Goal: Information Seeking & Learning: Learn about a topic

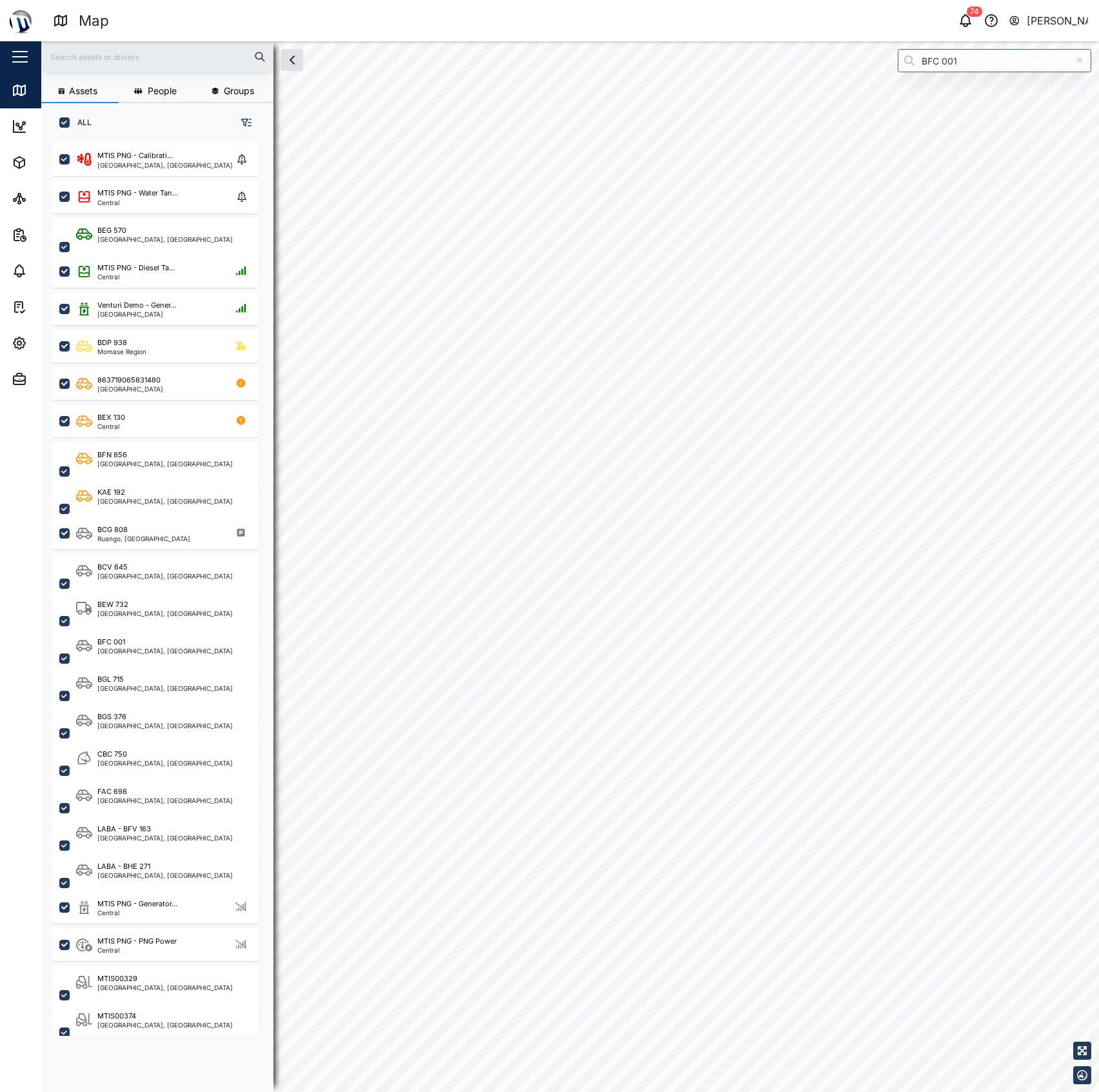
scroll to position [931, 199]
click at [166, 256] on div "MTIS PNG - Diesel Ta... Central" at bounding box center [155, 271] width 207 height 33
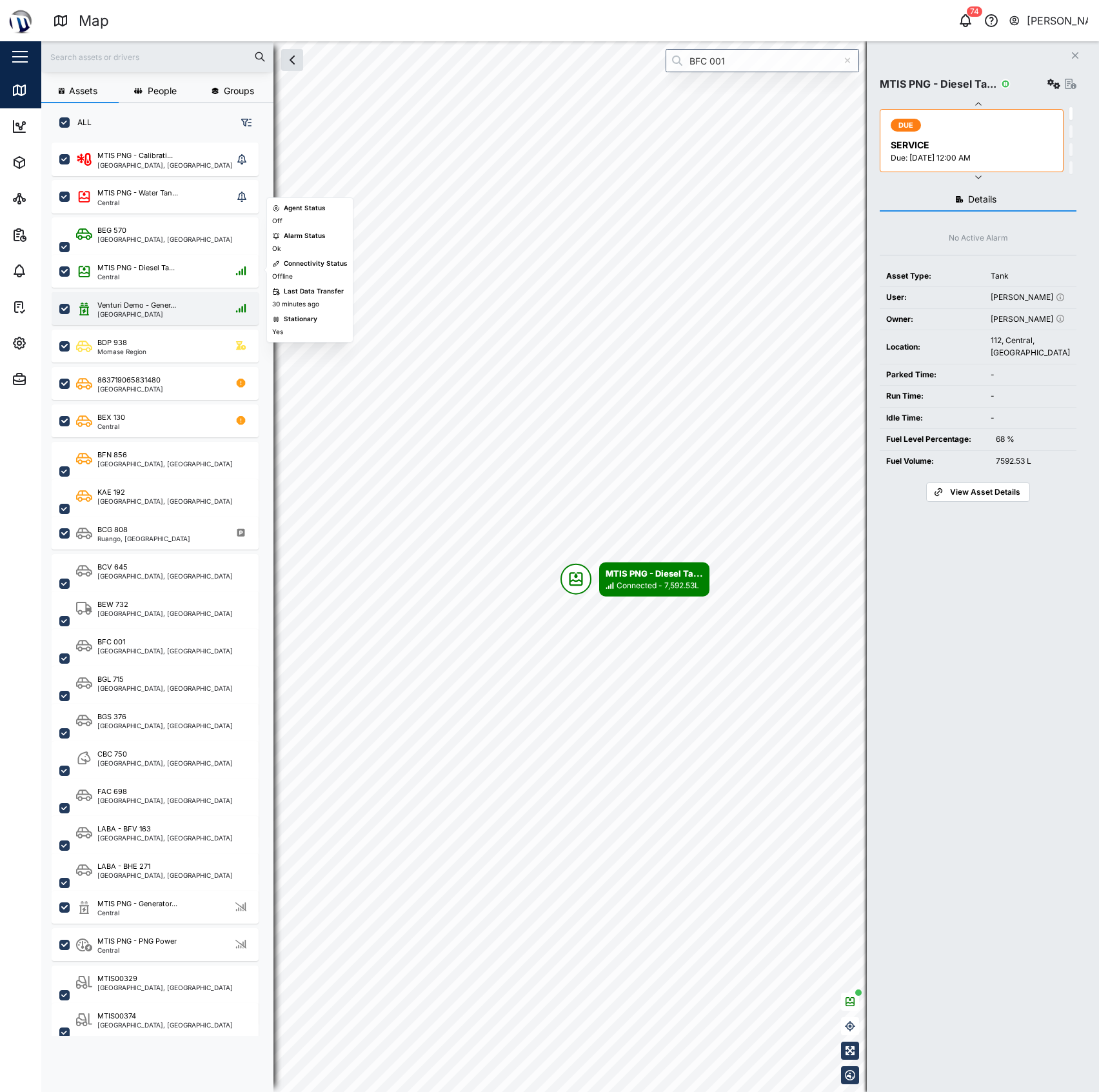
click at [133, 311] on div "[GEOGRAPHIC_DATA]" at bounding box center [136, 314] width 79 height 7
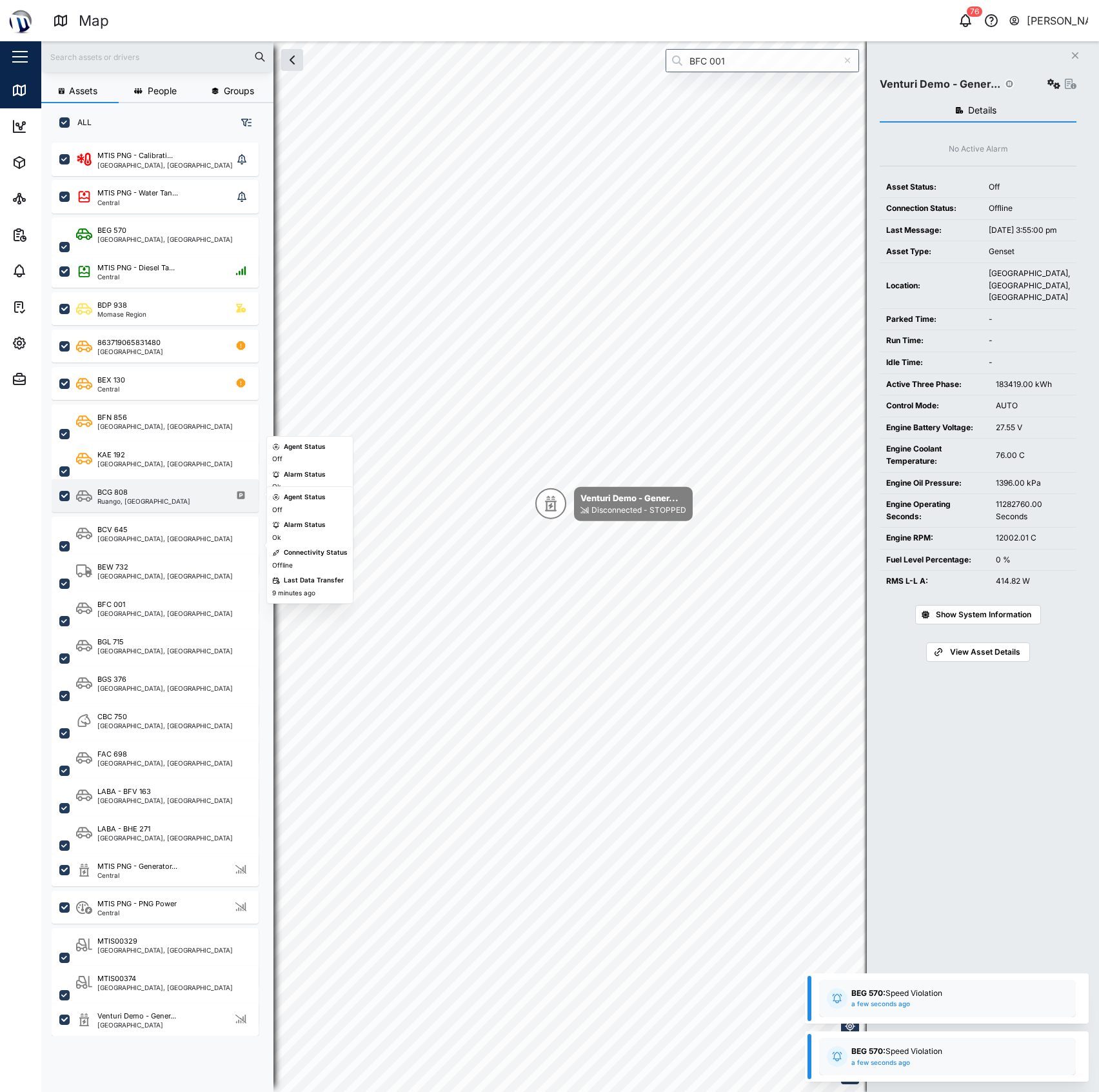
click at [131, 489] on div "BCG 808" at bounding box center [143, 492] width 93 height 11
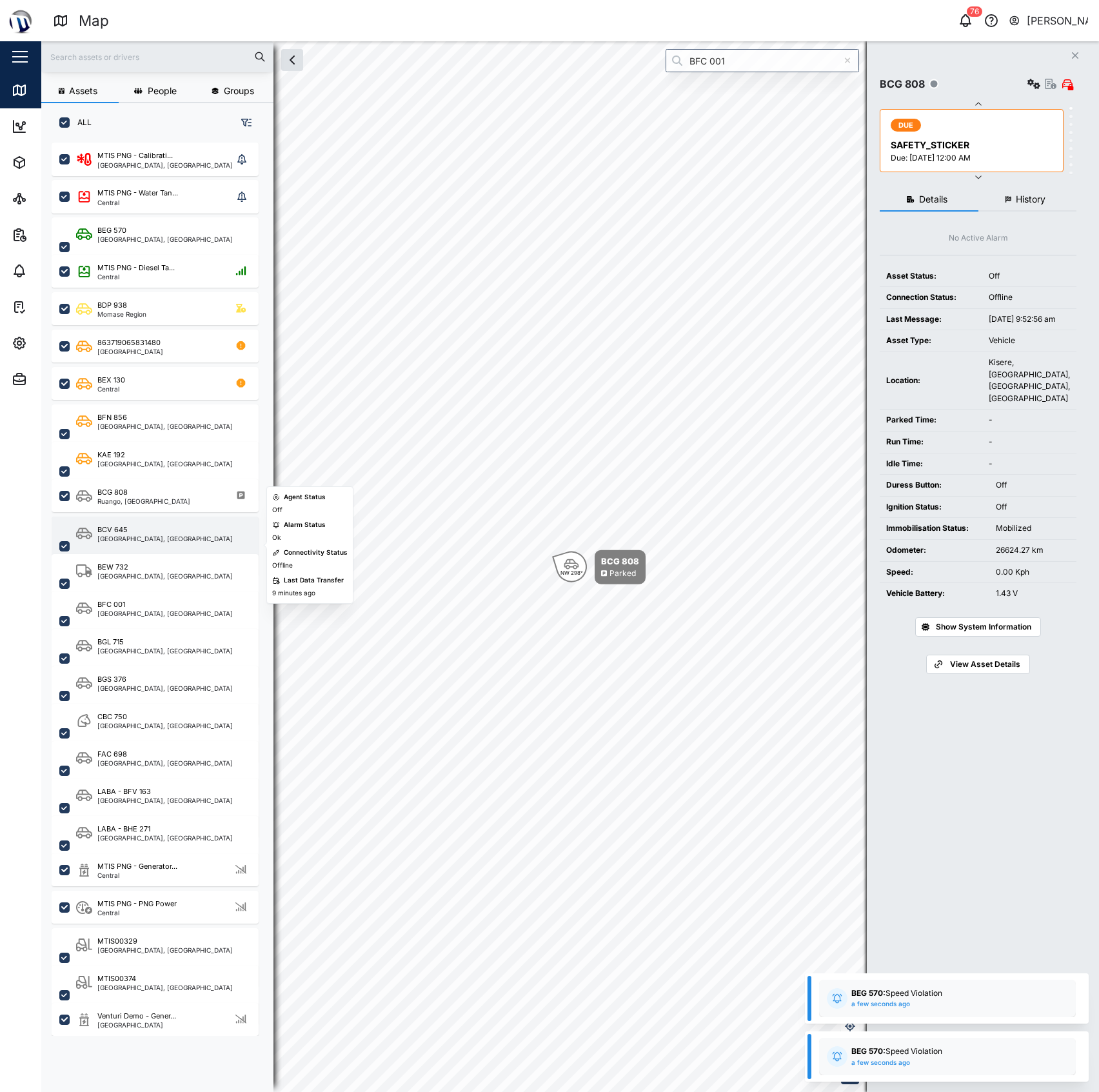
click at [157, 529] on div "BCV 645" at bounding box center [165, 529] width 135 height 11
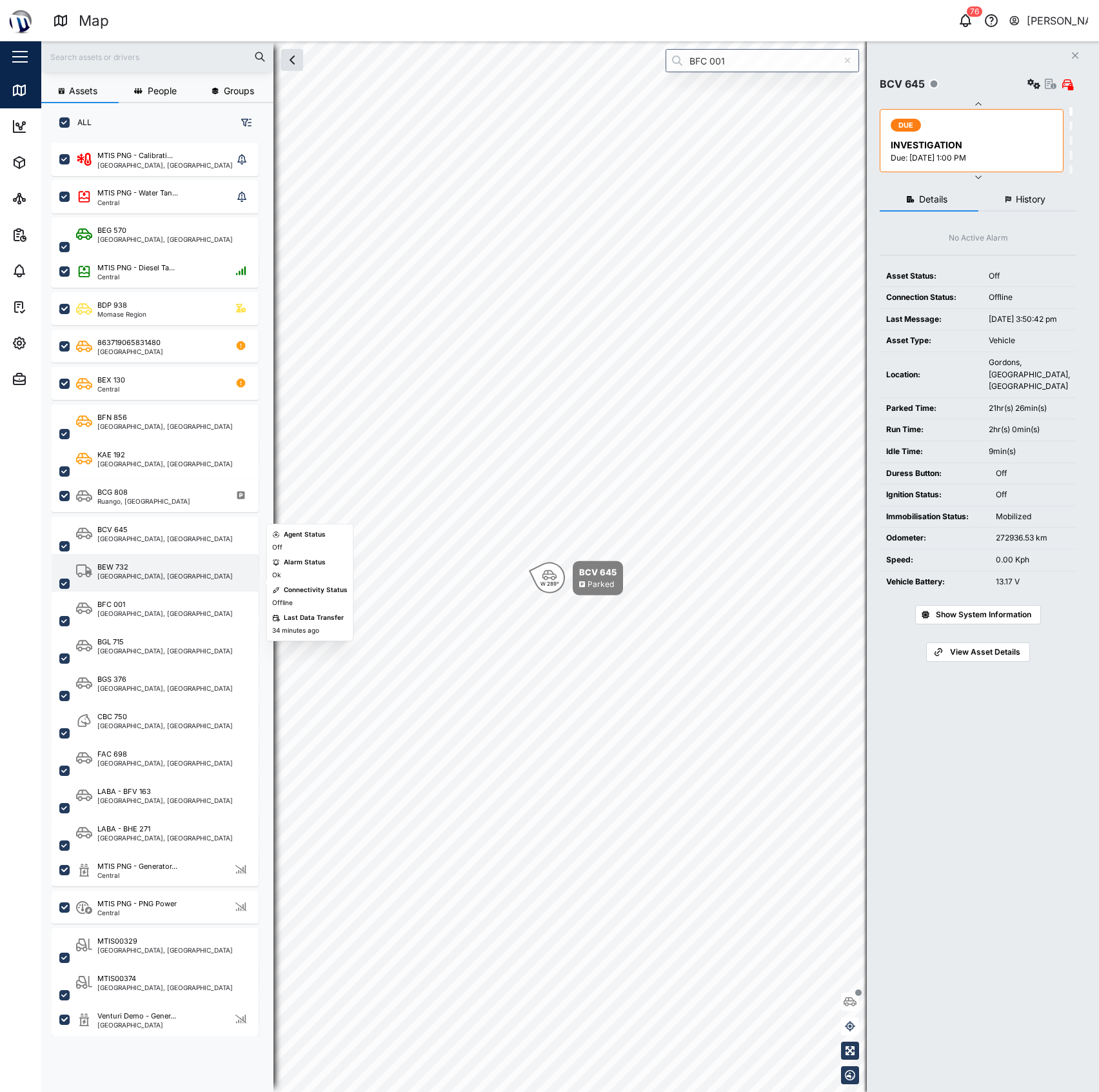
click at [183, 557] on div "BEW [GEOGRAPHIC_DATA], [GEOGRAPHIC_DATA]" at bounding box center [155, 584] width 207 height 60
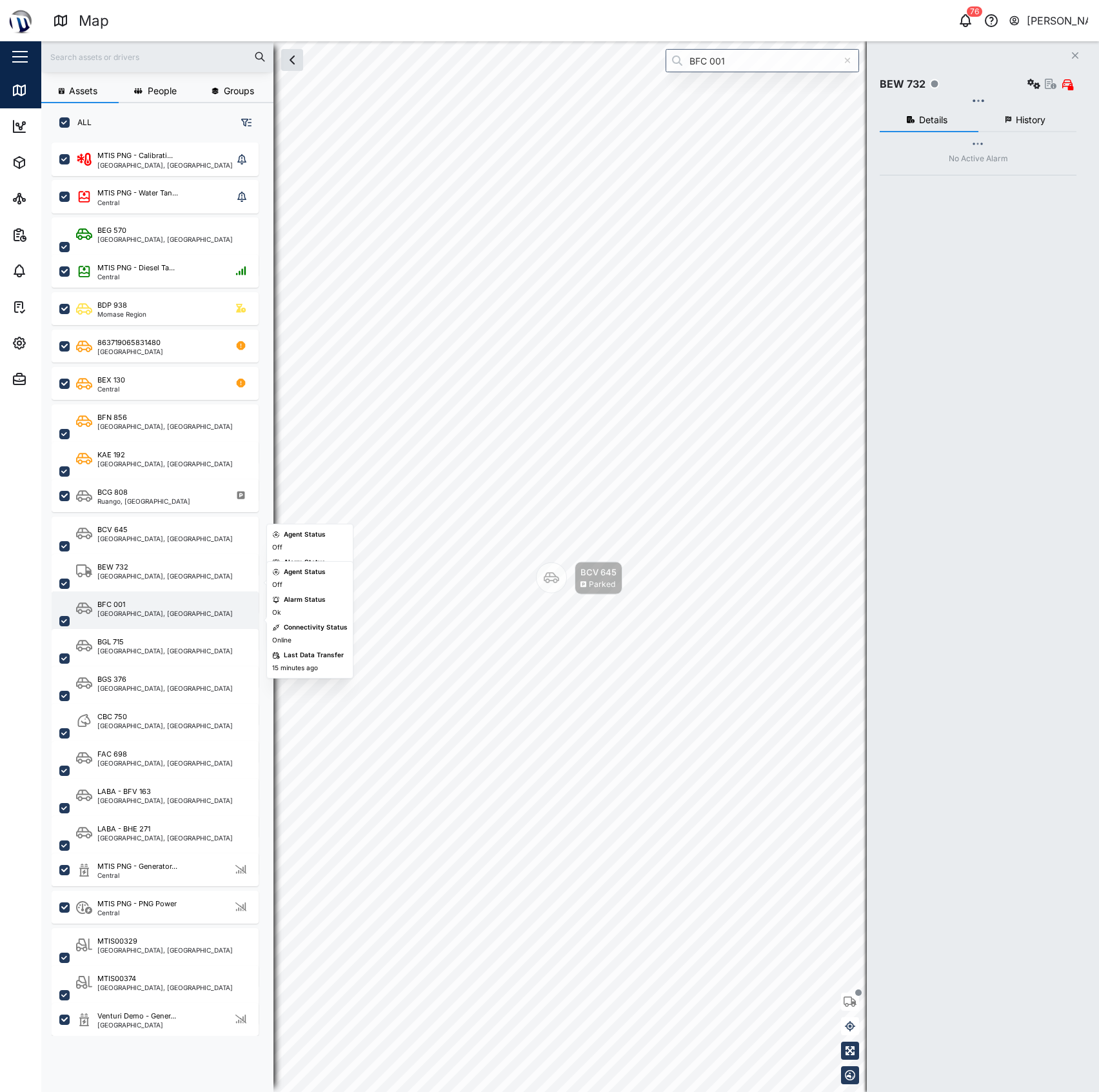
click at [179, 617] on div "BFC 001 [GEOGRAPHIC_DATA], [GEOGRAPHIC_DATA]" at bounding box center [163, 621] width 174 height 44
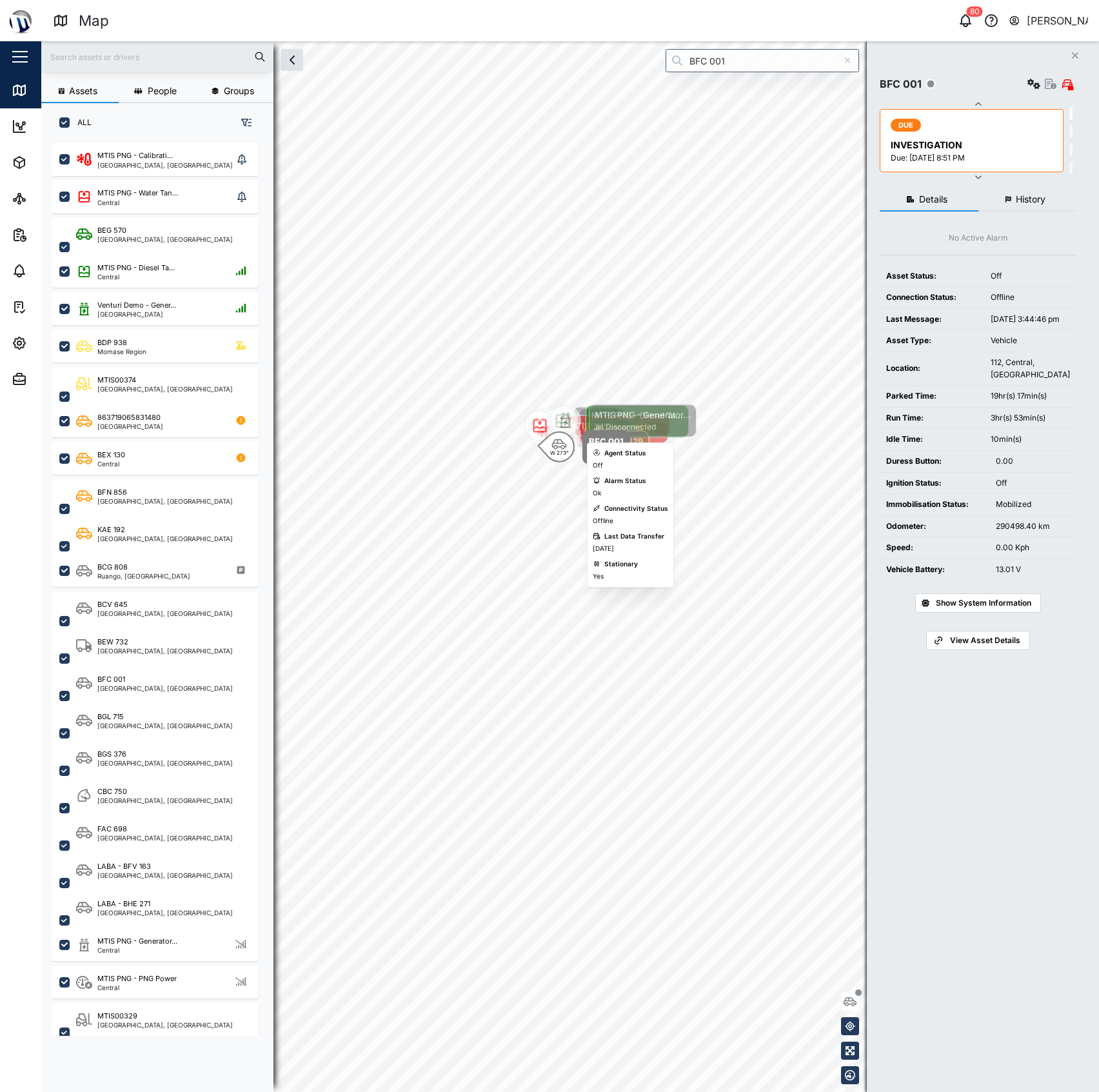
click at [664, 42] on div "W 273° BFC 001 Parked BGL 715 Parked BGS 376 Parked CBC 750 Parked MTIS PNG - C…" at bounding box center [570, 42] width 1057 height 0
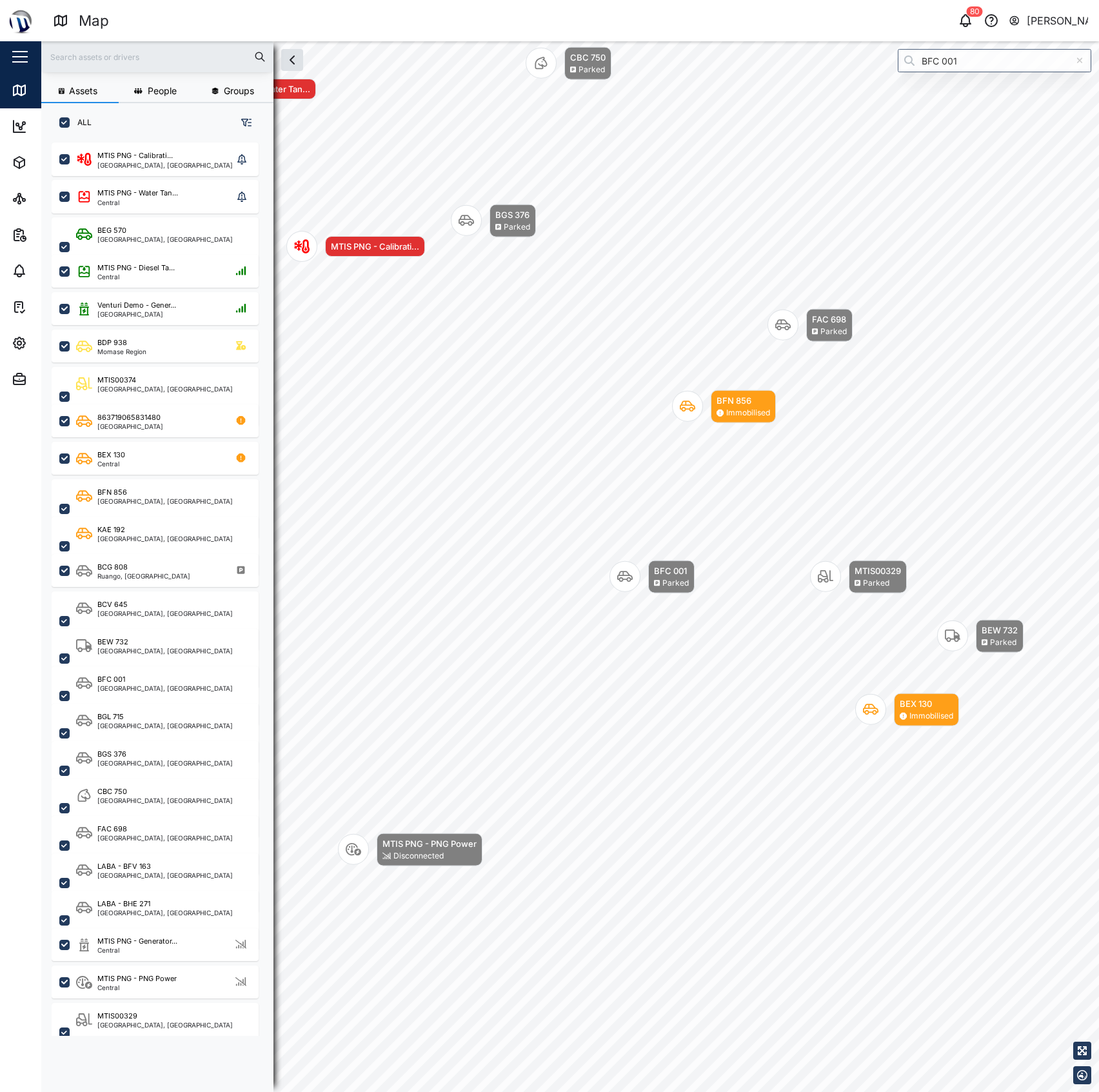
click at [770, 42] on div "BFC 001 Parked BGS 376 Parked CBC 750 Parked MTIS PNG - Calibrati... MTIS PNG -…" at bounding box center [570, 42] width 1057 height 0
click at [949, 10] on div "Map Notifications 83 [PERSON_NAME]" at bounding box center [576, 21] width 1046 height 23
click at [968, 15] on div "83" at bounding box center [974, 11] width 15 height 11
click at [963, 21] on icon "button" at bounding box center [965, 20] width 15 height 15
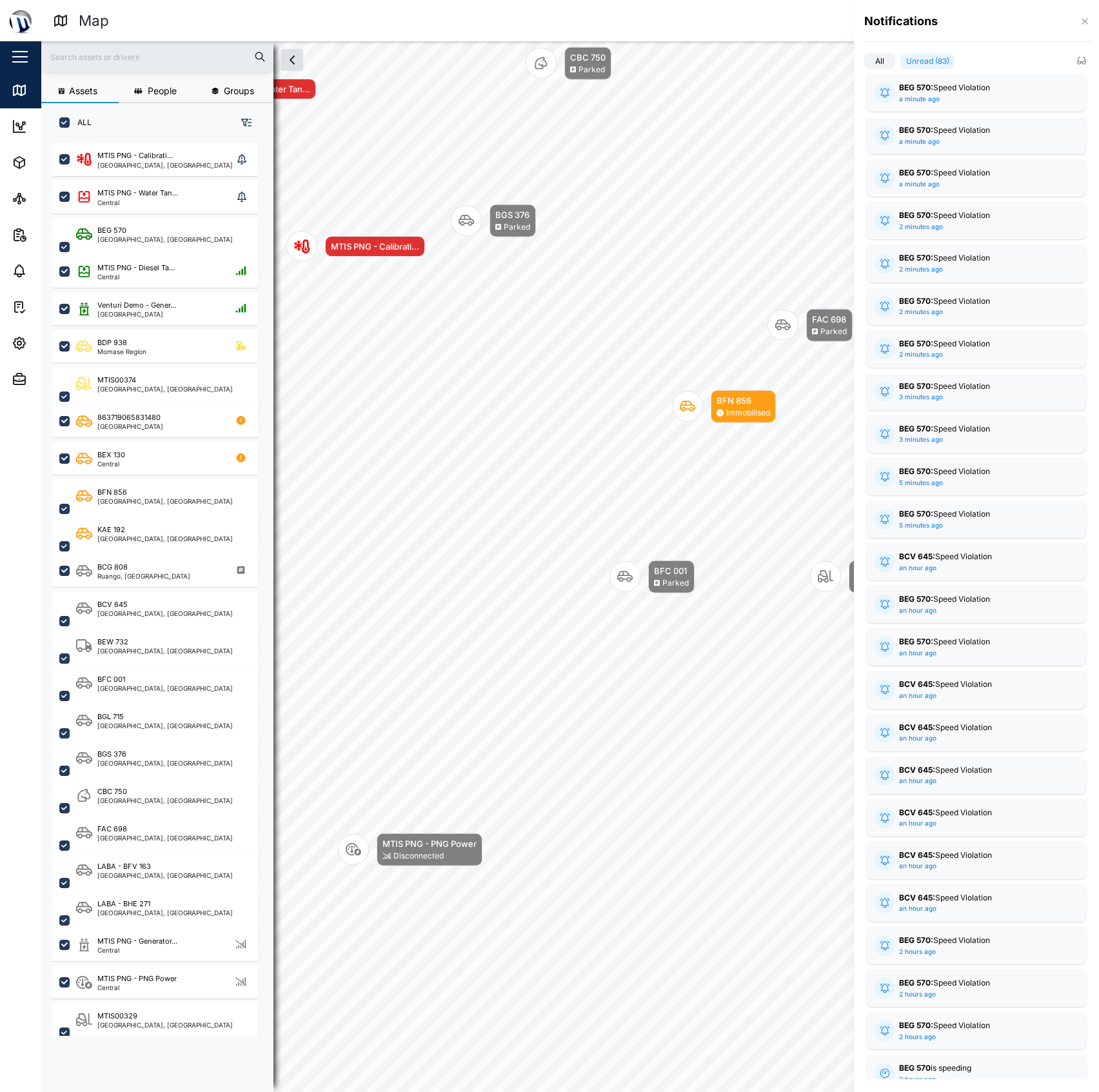
click at [1090, 11] on div "Notifications" at bounding box center [976, 26] width 245 height 52
click at [1084, 18] on icon "button" at bounding box center [1084, 21] width 11 height 11
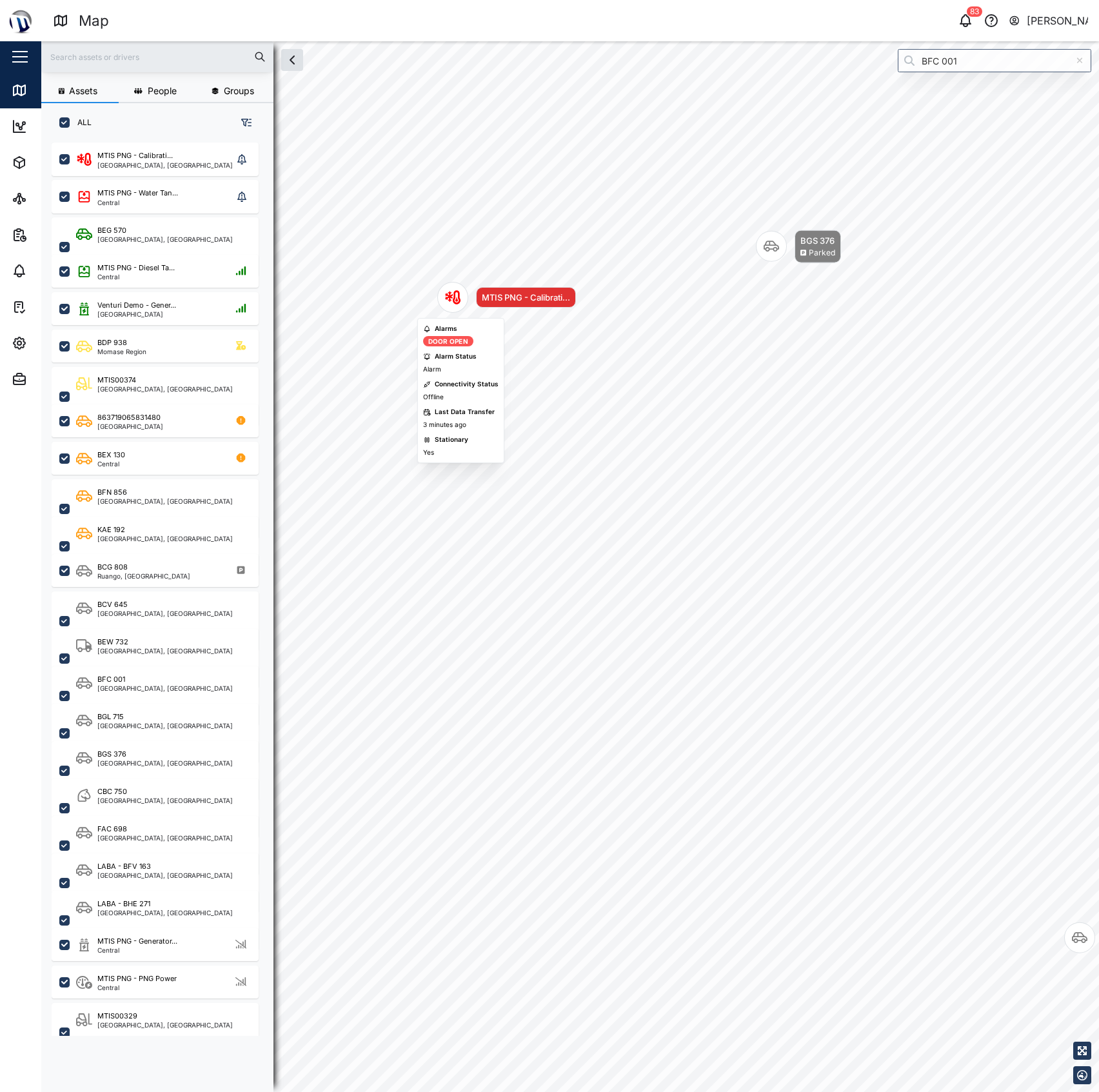
click at [572, 295] on div "MTIS PNG - Calibrati..." at bounding box center [526, 297] width 100 height 20
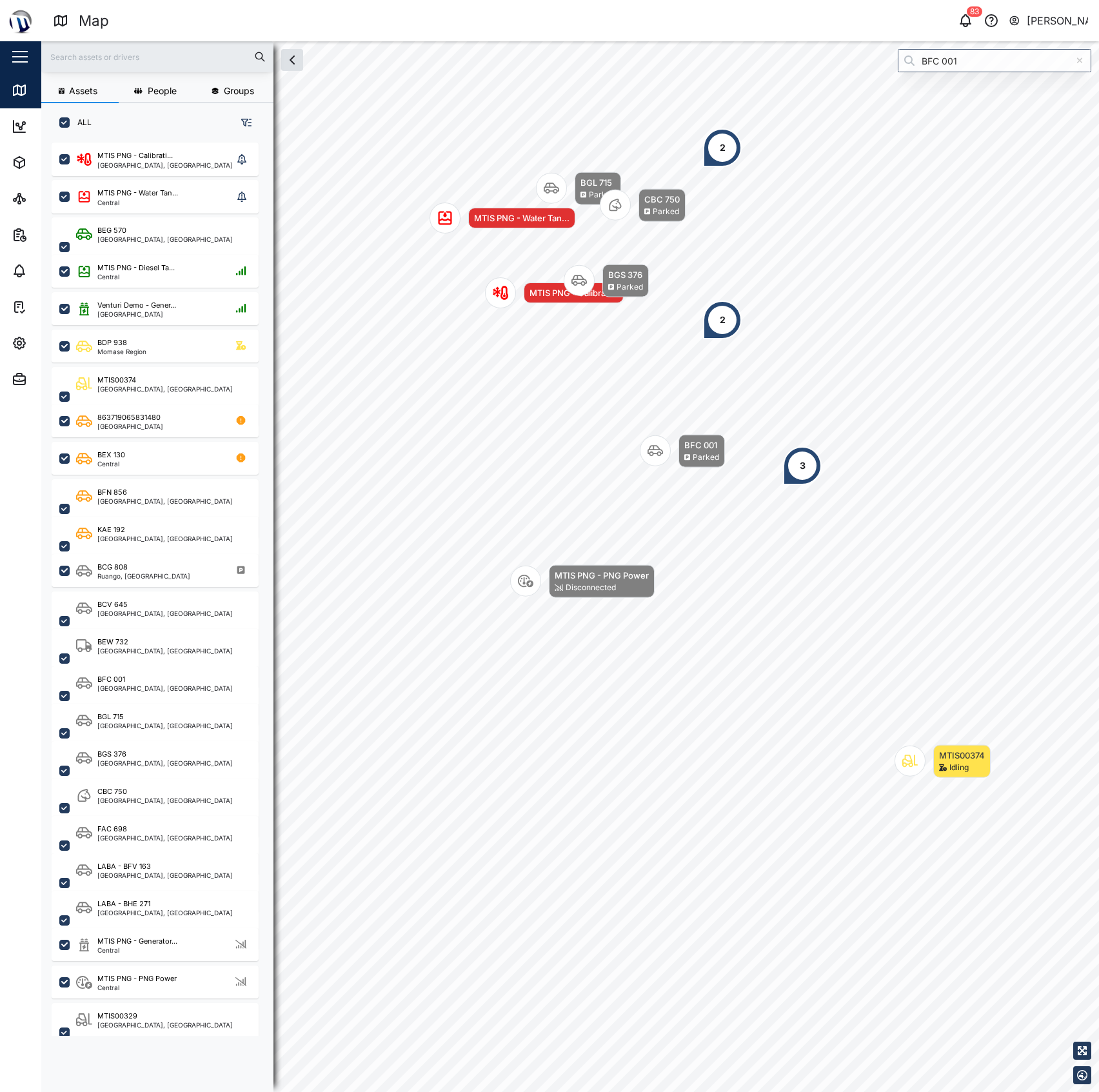
click at [530, 231] on div "MTIS PNG - Water Tan..." at bounding box center [502, 218] width 146 height 31
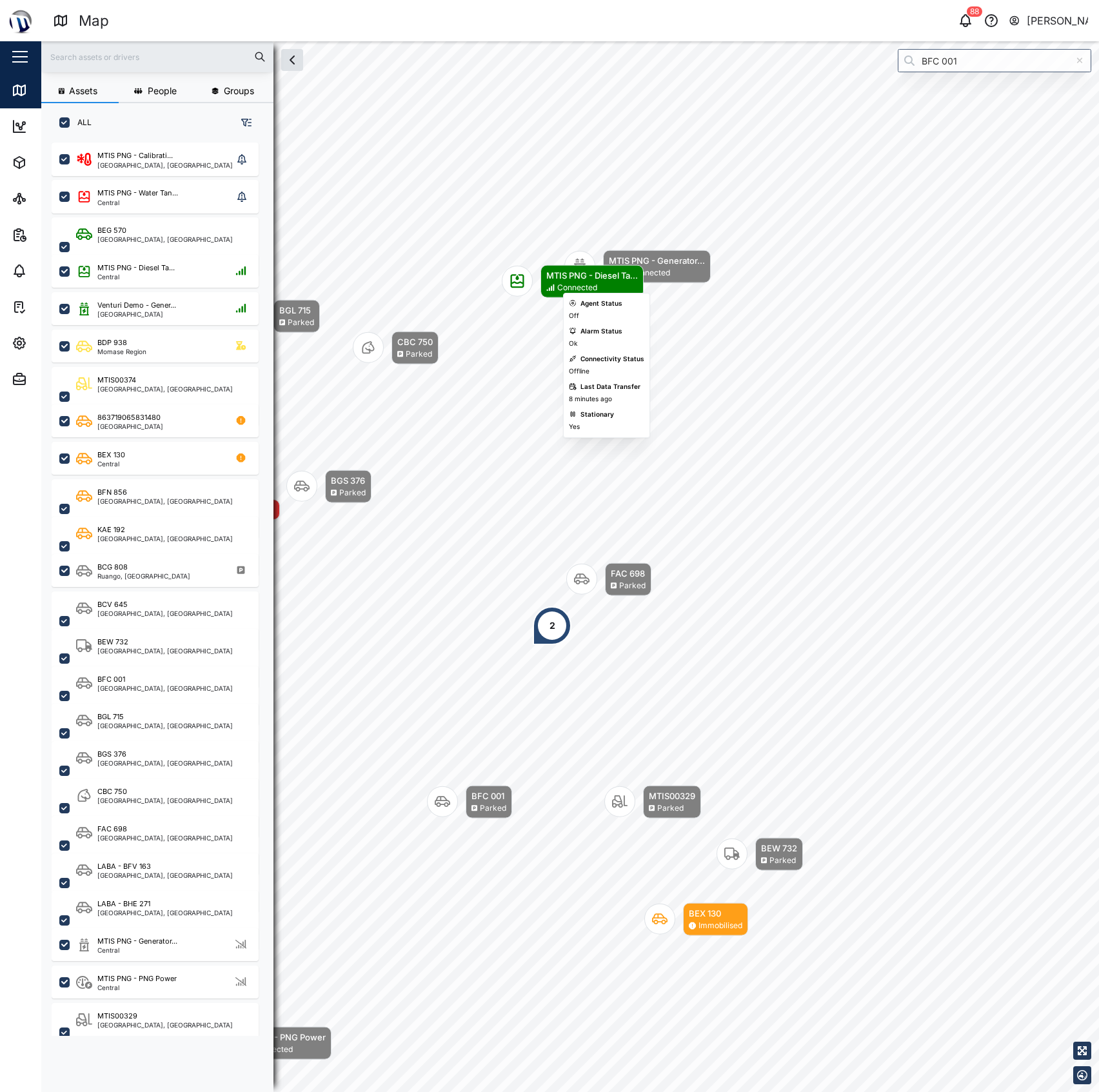
click at [508, 277] on div "Map marker" at bounding box center [517, 281] width 31 height 31
